Goal: Check status: Check status

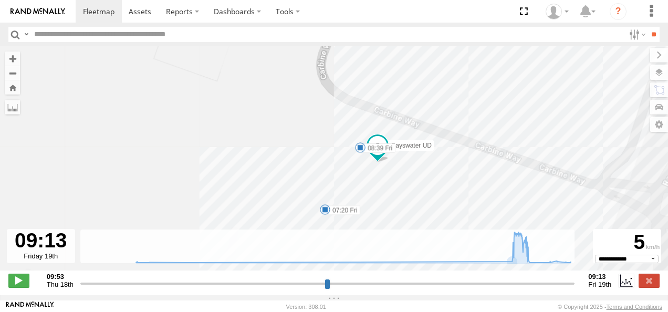
select select "**********"
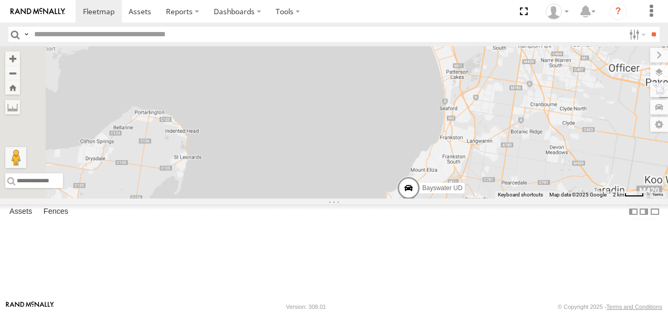
drag, startPoint x: 497, startPoint y: 193, endPoint x: 466, endPoint y: 147, distance: 55.3
click at [466, 147] on div "Bayswater UD" at bounding box center [334, 122] width 668 height 152
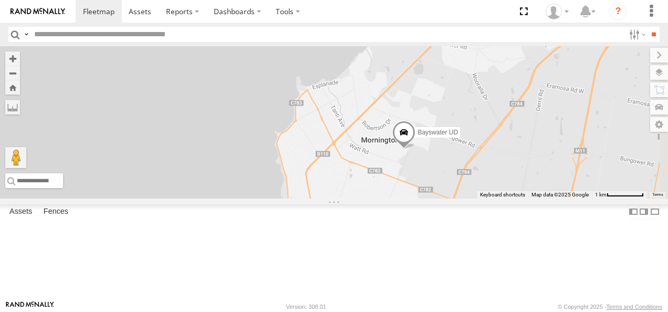
drag, startPoint x: 528, startPoint y: 216, endPoint x: 496, endPoint y: 182, distance: 47.2
click at [496, 182] on div "Bayswater UD" at bounding box center [334, 122] width 668 height 152
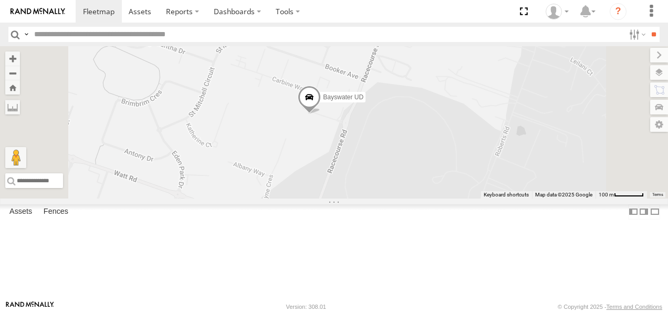
drag, startPoint x: 453, startPoint y: 173, endPoint x: 455, endPoint y: 202, distance: 28.4
click at [455, 199] on div "Bayswater UD" at bounding box center [334, 122] width 668 height 152
click at [321, 119] on span at bounding box center [309, 105] width 23 height 28
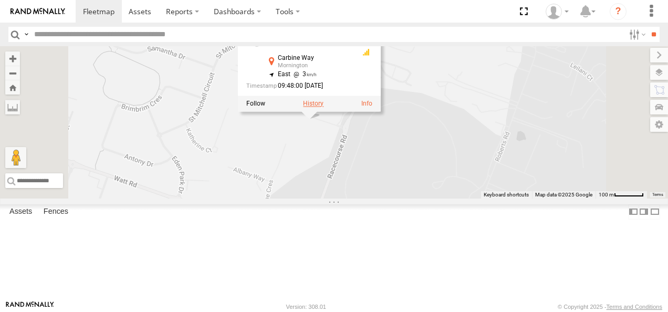
click at [323, 107] on label at bounding box center [313, 103] width 20 height 7
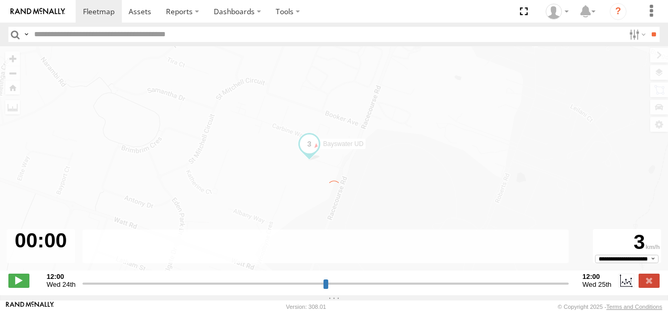
type input "**********"
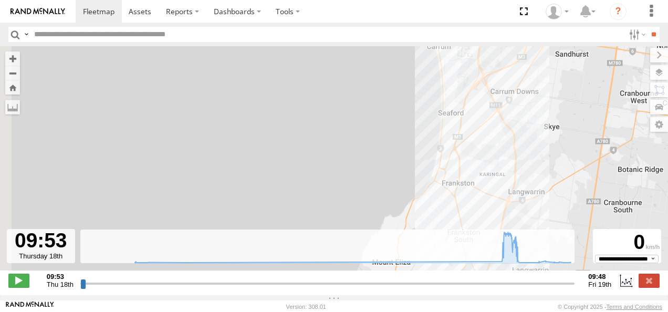
drag, startPoint x: 411, startPoint y: 189, endPoint x: 493, endPoint y: -17, distance: 221.4
click at [493, 0] on html at bounding box center [334, 156] width 668 height 312
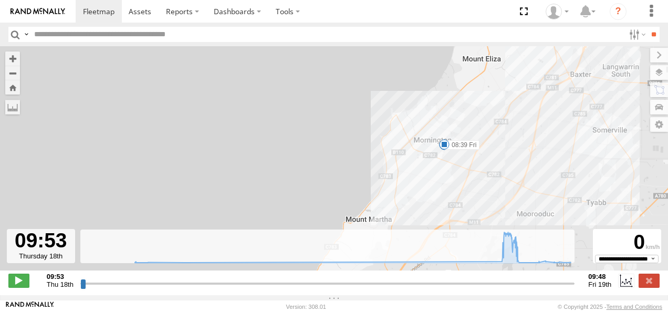
drag, startPoint x: 454, startPoint y: 153, endPoint x: 440, endPoint y: 116, distance: 40.4
click at [444, 98] on div "Bayswater UD 07:20 Fri 08:39 Fri" at bounding box center [334, 163] width 668 height 235
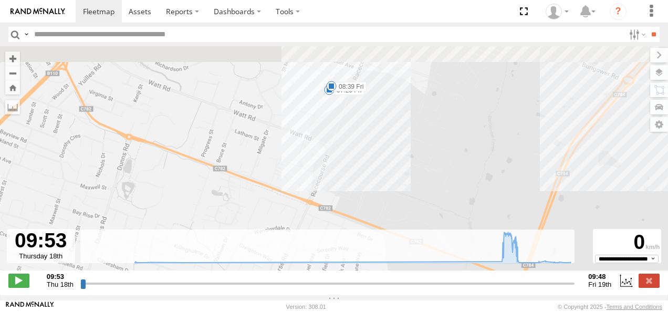
drag, startPoint x: 452, startPoint y: 91, endPoint x: 335, endPoint y: 243, distance: 191.4
click at [335, 243] on div "← Move left → Move right ↑ Move up ↓ Move down + Zoom in - Zoom out Home Jump l…" at bounding box center [334, 170] width 668 height 249
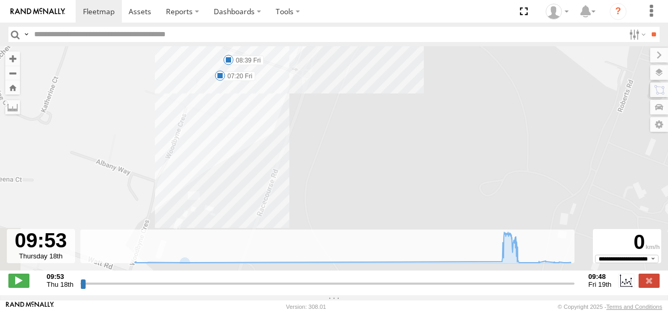
drag, startPoint x: 198, startPoint y: 153, endPoint x: 231, endPoint y: 246, distance: 98.7
click at [231, 246] on div "← Move left → Move right ↑ Move up ↓ Move down + Zoom in - Zoom out Home Jump l…" at bounding box center [334, 170] width 668 height 249
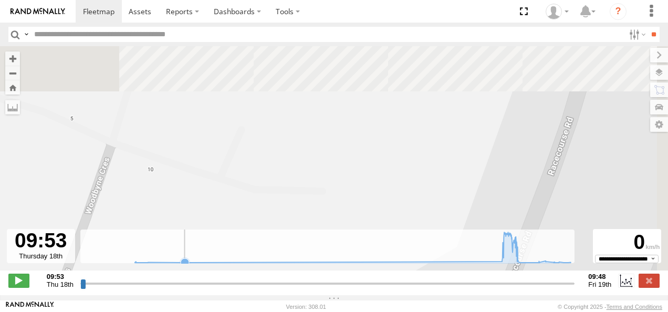
drag, startPoint x: 227, startPoint y: 106, endPoint x: 198, endPoint y: 250, distance: 147.3
click at [193, 264] on div "← Move left → Move right ↑ Move up ↓ Move down + Zoom in - Zoom out Home Jump l…" at bounding box center [334, 170] width 668 height 249
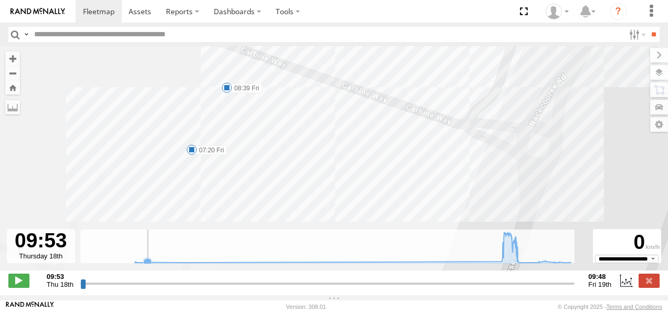
drag, startPoint x: 193, startPoint y: 170, endPoint x: 181, endPoint y: 203, distance: 34.9
click at [161, 244] on div "← Move left → Move right ↑ Move up ↓ Move down + Zoom in - Zoom out Home Jump l…" at bounding box center [334, 170] width 668 height 249
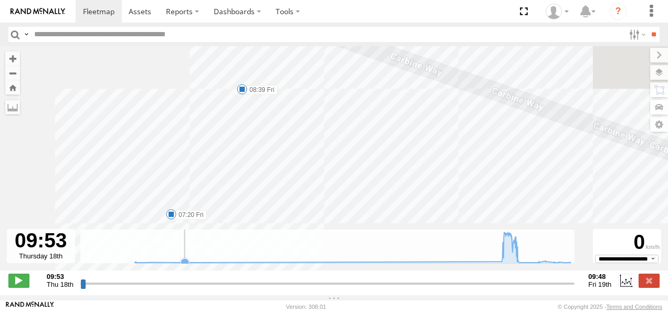
drag, startPoint x: 207, startPoint y: 210, endPoint x: 201, endPoint y: 254, distance: 44.0
click at [201, 254] on div "← Move left → Move right ↑ Move up ↓ Move down + Zoom in - Zoom out Home Jump l…" at bounding box center [334, 170] width 668 height 249
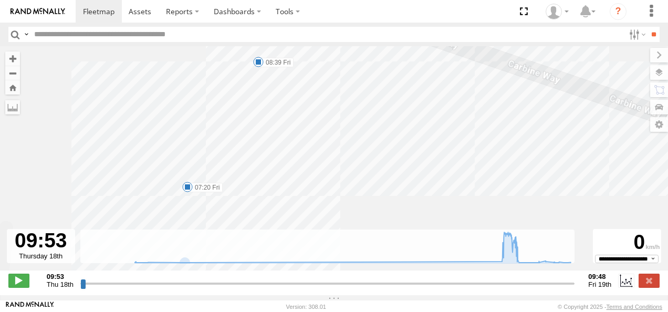
drag, startPoint x: 242, startPoint y: 156, endPoint x: 259, endPoint y: 112, distance: 47.6
click at [259, 112] on div "Bayswater UD 07:20 Fri 08:39 Fri" at bounding box center [334, 163] width 668 height 235
